Goal: Task Accomplishment & Management: Manage account settings

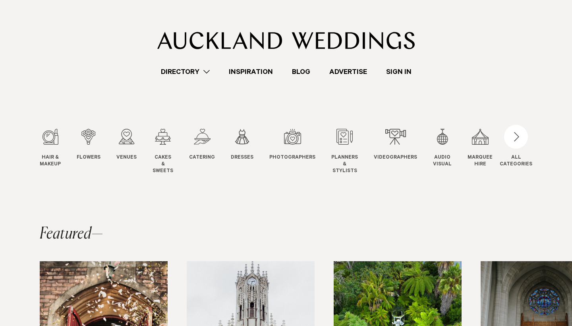
click at [395, 73] on link "Sign In" at bounding box center [399, 71] width 45 height 11
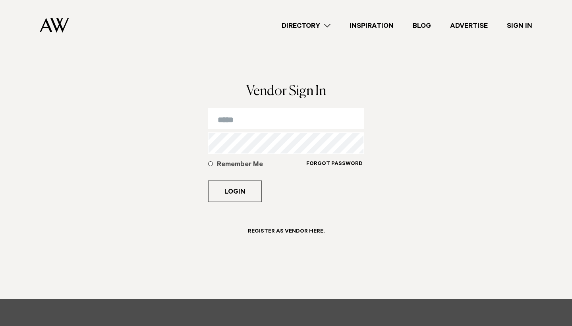
type input "**********"
click at [235, 191] on button "Login" at bounding box center [235, 190] width 54 height 21
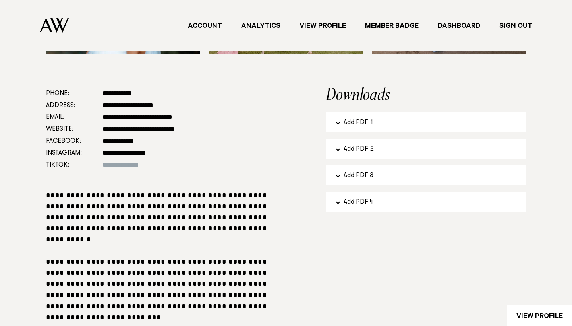
scroll to position [405, 0]
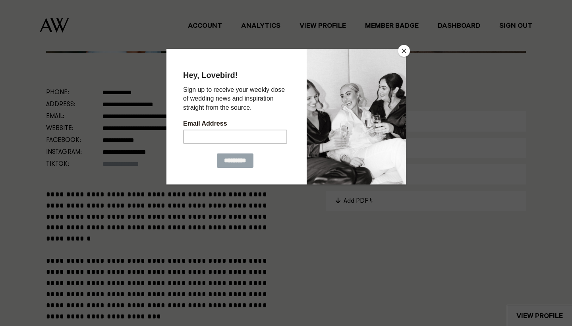
click at [406, 52] on button "Close" at bounding box center [404, 51] width 12 height 12
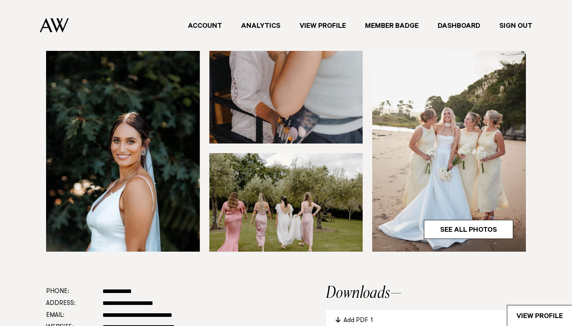
scroll to position [205, 0]
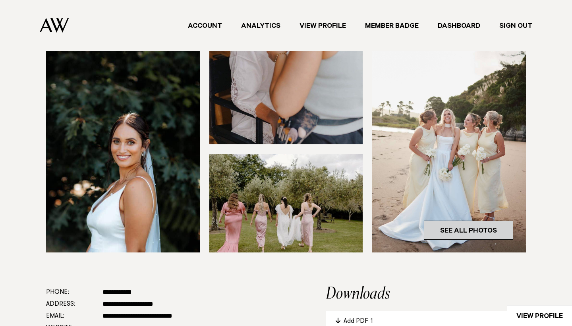
click at [453, 229] on link "See All Photos" at bounding box center [468, 230] width 89 height 19
